Goal: Task Accomplishment & Management: Manage account settings

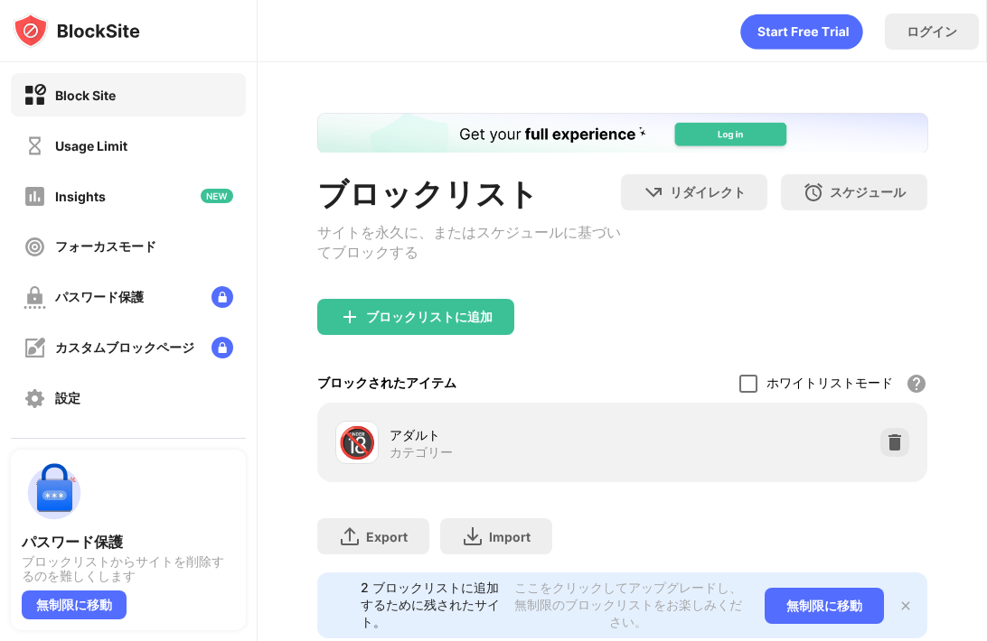
click at [739, 391] on div at bounding box center [748, 384] width 18 height 18
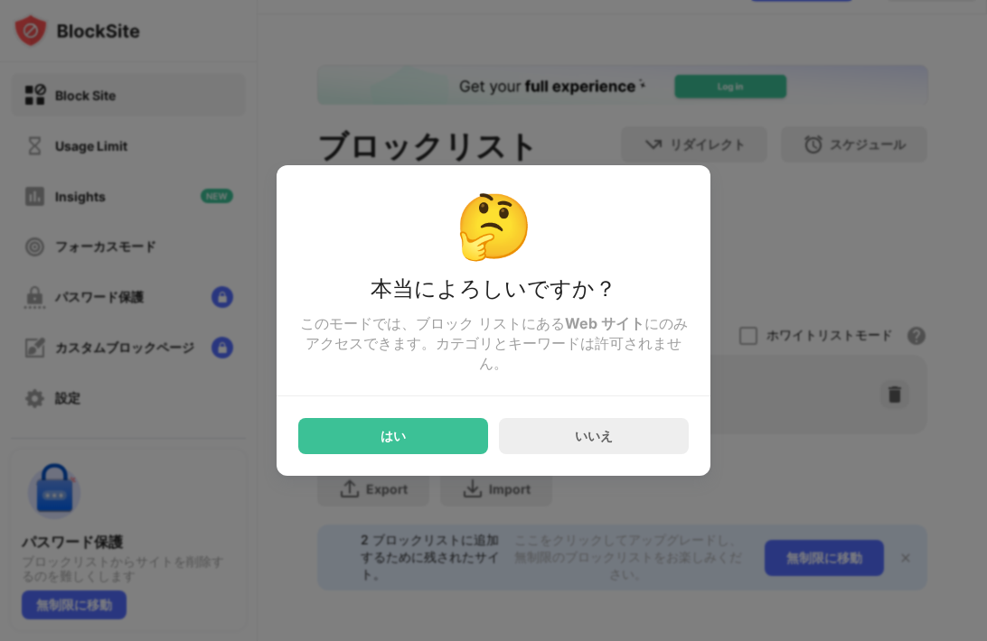
click at [426, 442] on div "はい" at bounding box center [393, 436] width 190 height 36
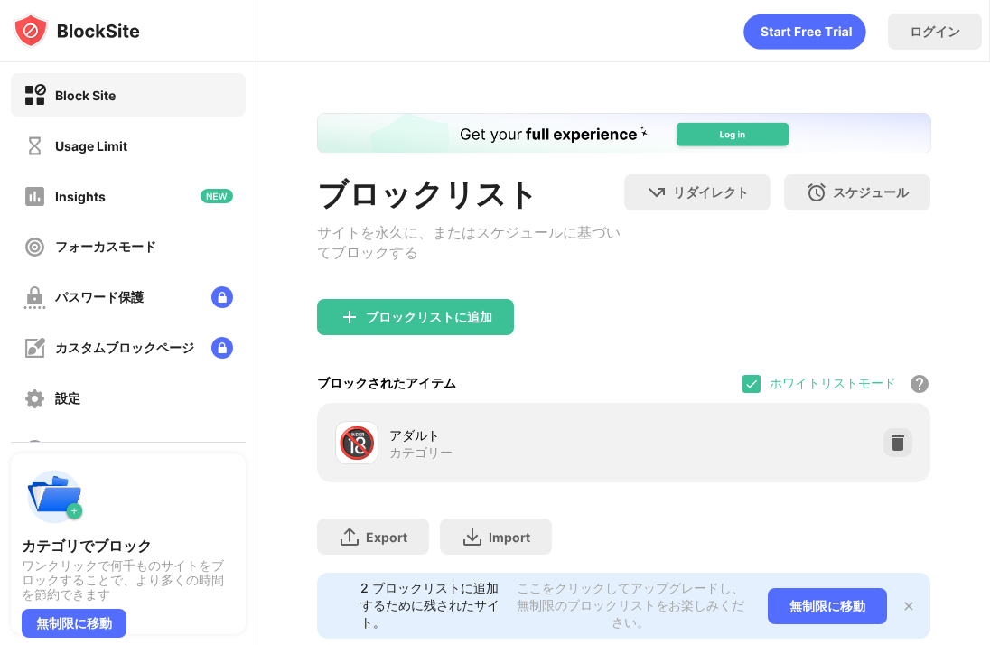
drag, startPoint x: 743, startPoint y: 379, endPoint x: 679, endPoint y: 284, distance: 114.8
click at [743, 381] on div at bounding box center [752, 384] width 18 height 18
